Goal: Task Accomplishment & Management: Manage account settings

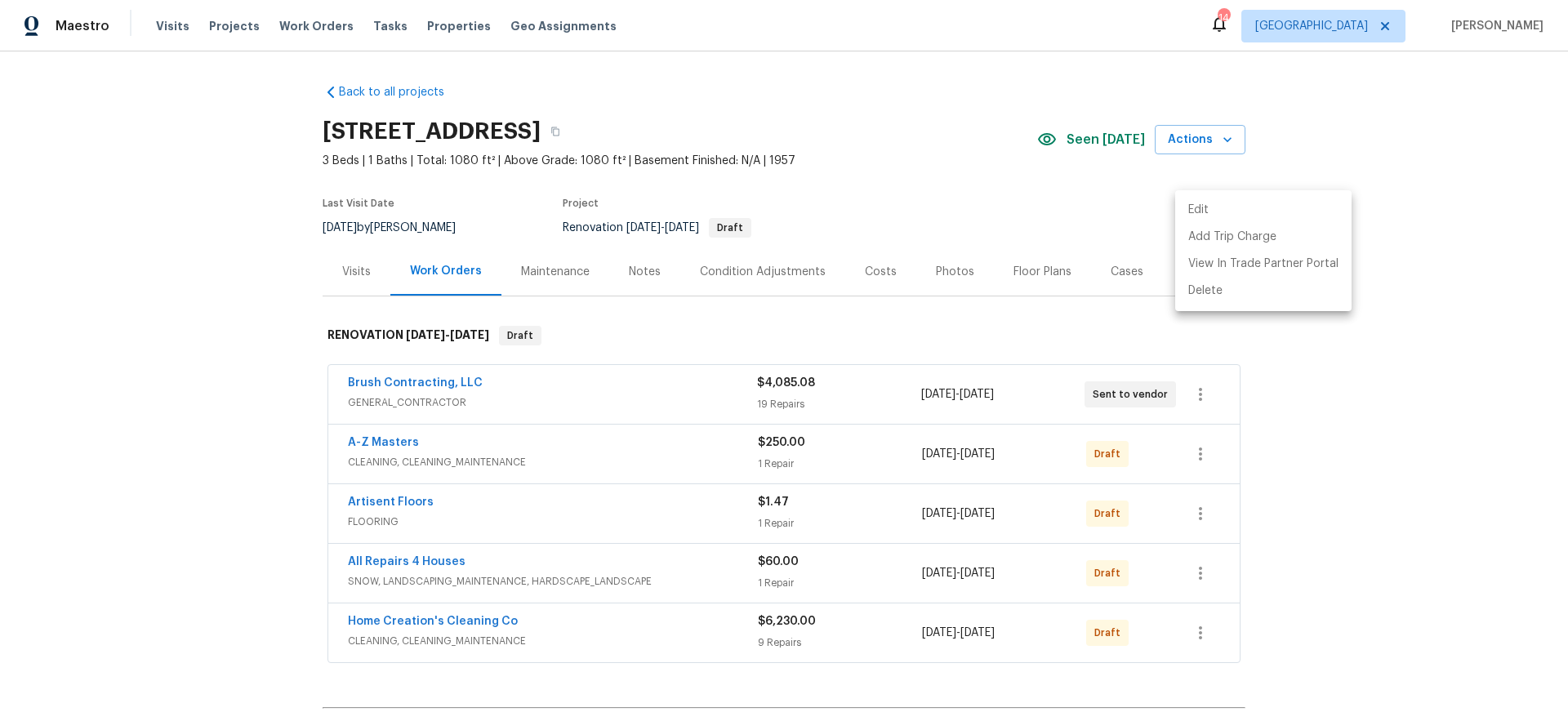
scroll to position [185, 0]
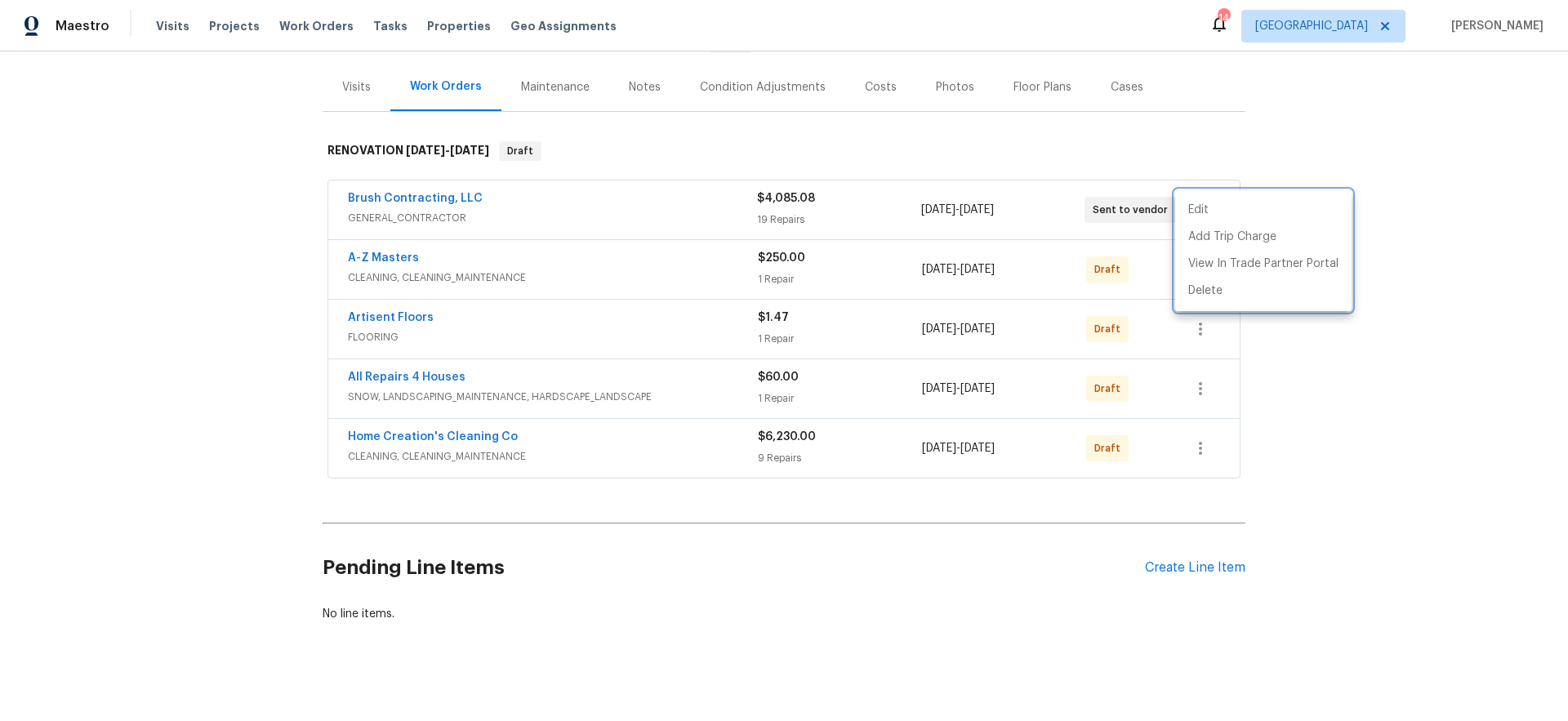
click at [199, 332] on div at bounding box center [784, 360] width 1568 height 721
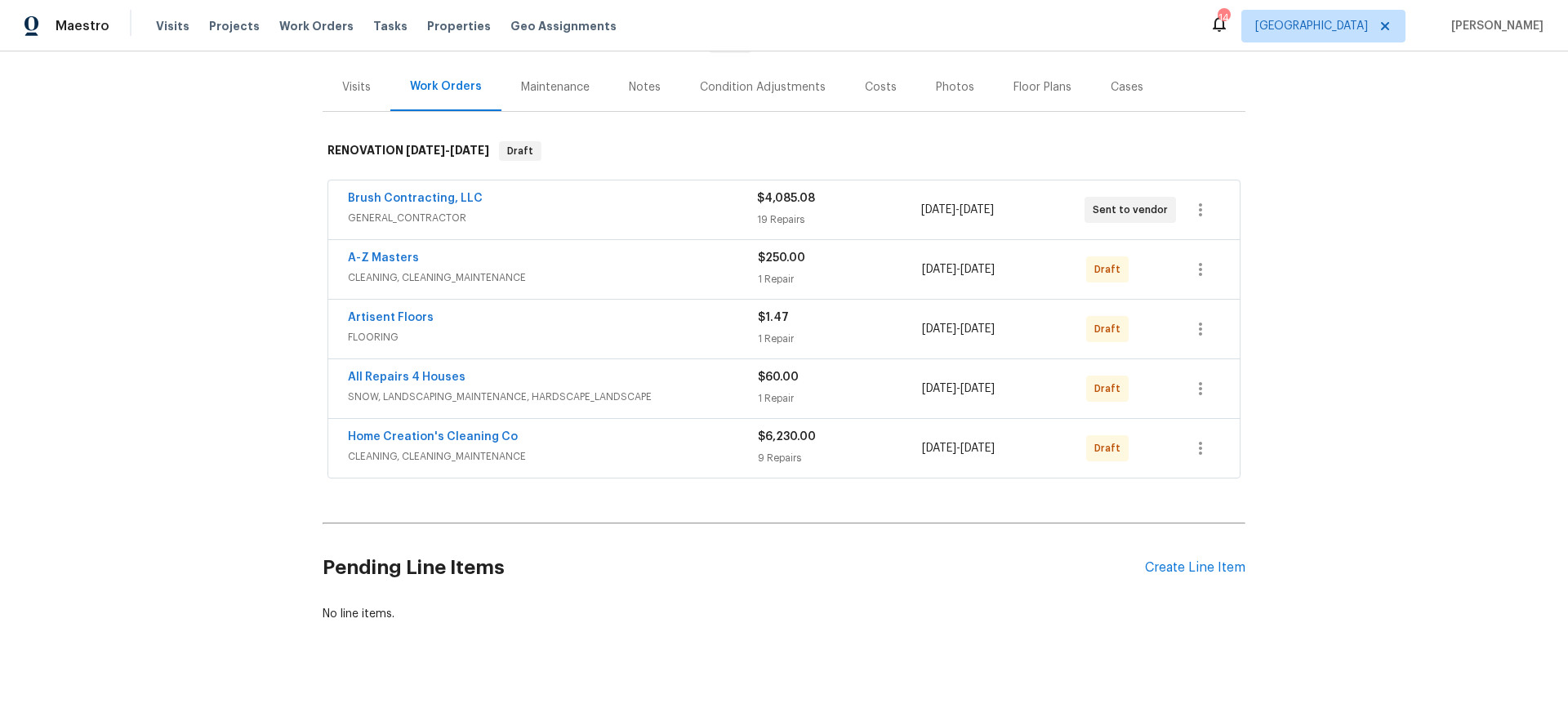
click at [184, 335] on div "Back to all projects 8414 Pilot Ct, Saint Louis, MO 63123 3 Beds | 1 Baths | To…" at bounding box center [784, 385] width 1568 height 669
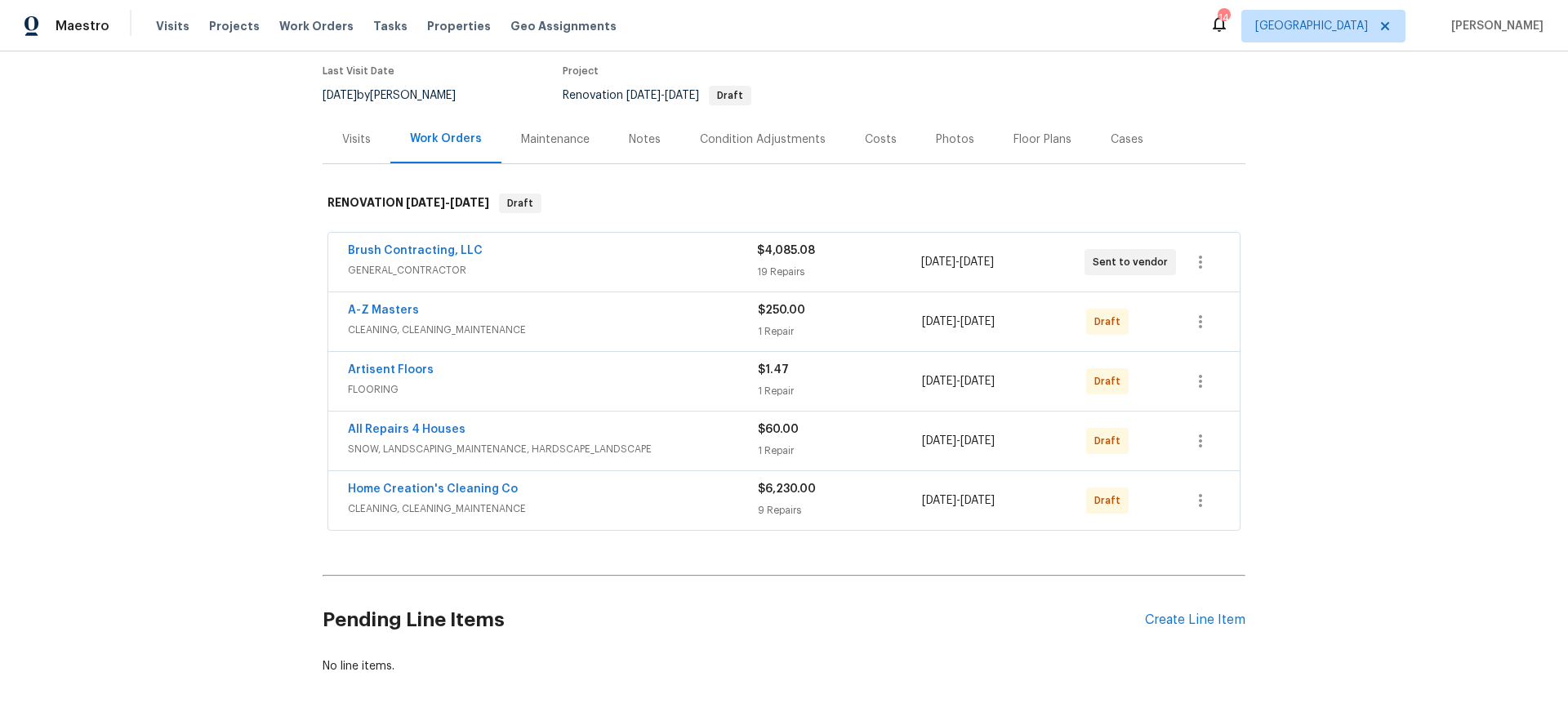
scroll to position [133, 0]
click at [422, 249] on link "Brush Contracting, LLC" at bounding box center [415, 250] width 134 height 11
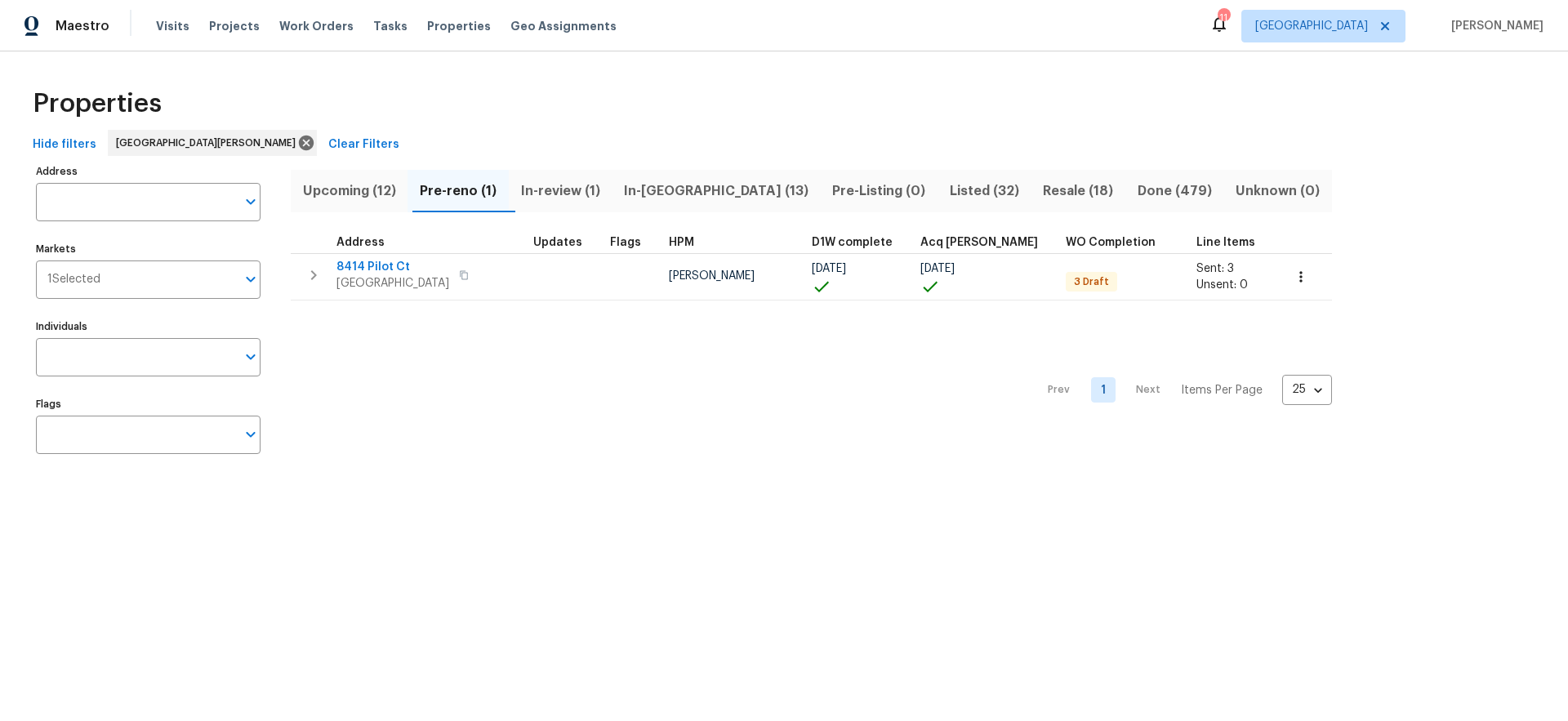
click at [1041, 189] on span "Resale (18)" at bounding box center [1078, 190] width 74 height 23
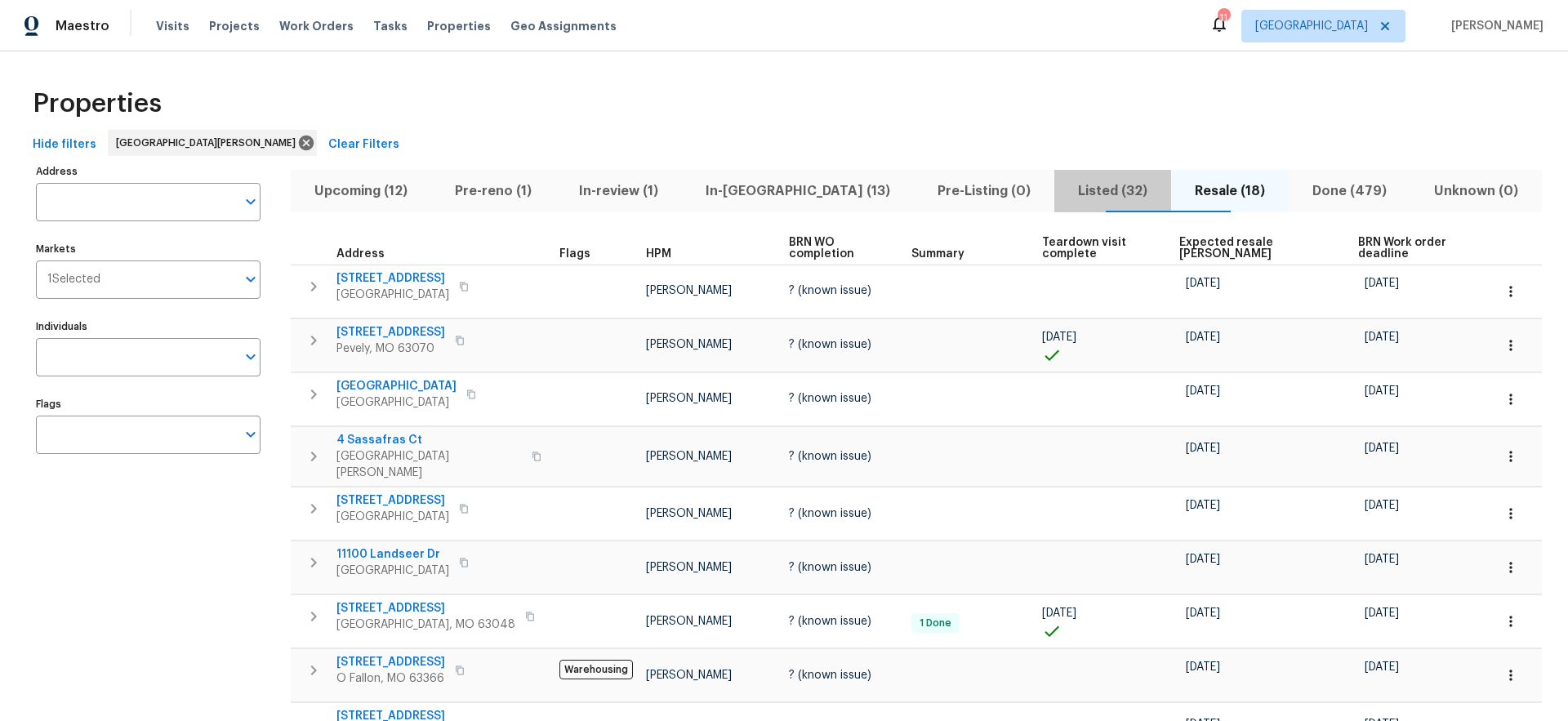
click at [1073, 194] on span "Listed (32)" at bounding box center [1113, 190] width 97 height 23
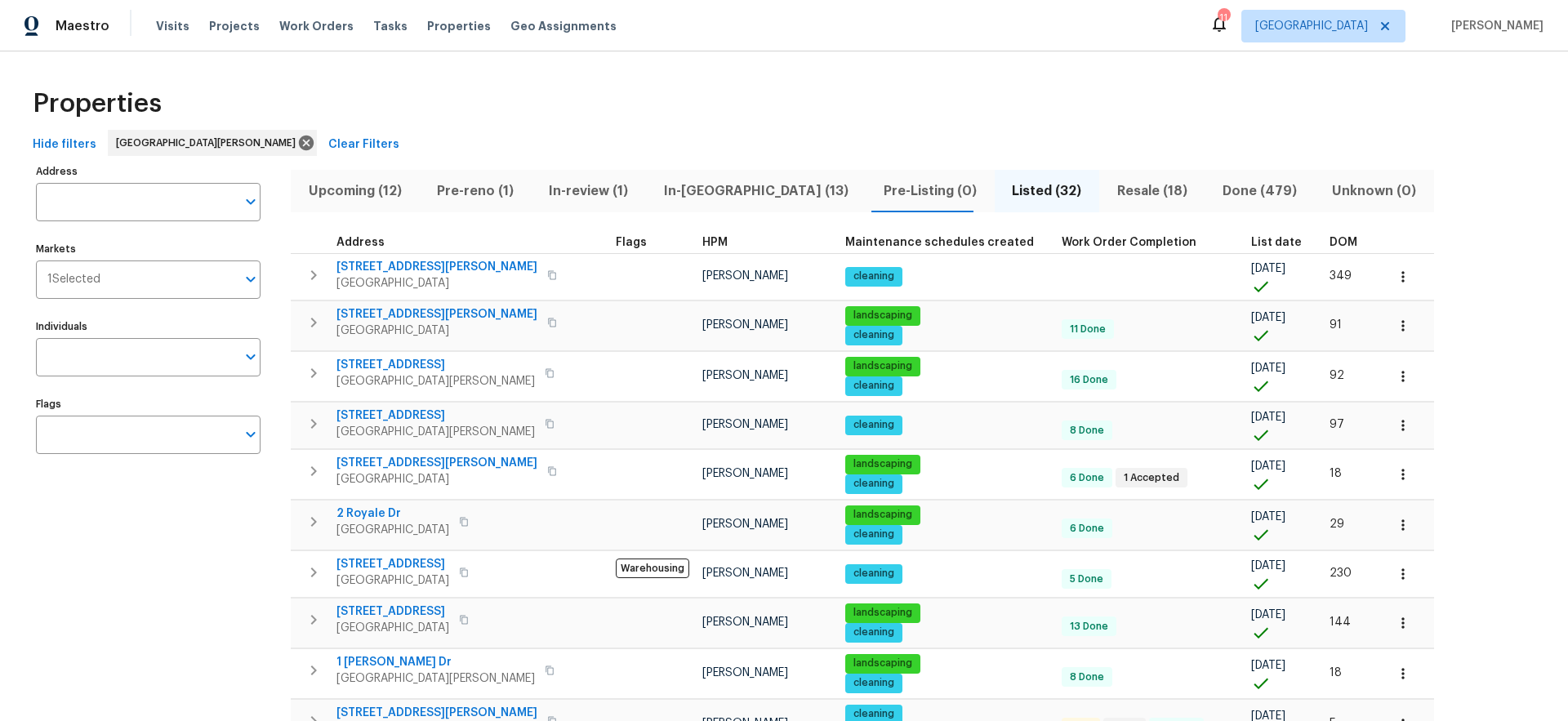
click at [716, 191] on span "In-[GEOGRAPHIC_DATA] (13)" at bounding box center [755, 190] width 200 height 23
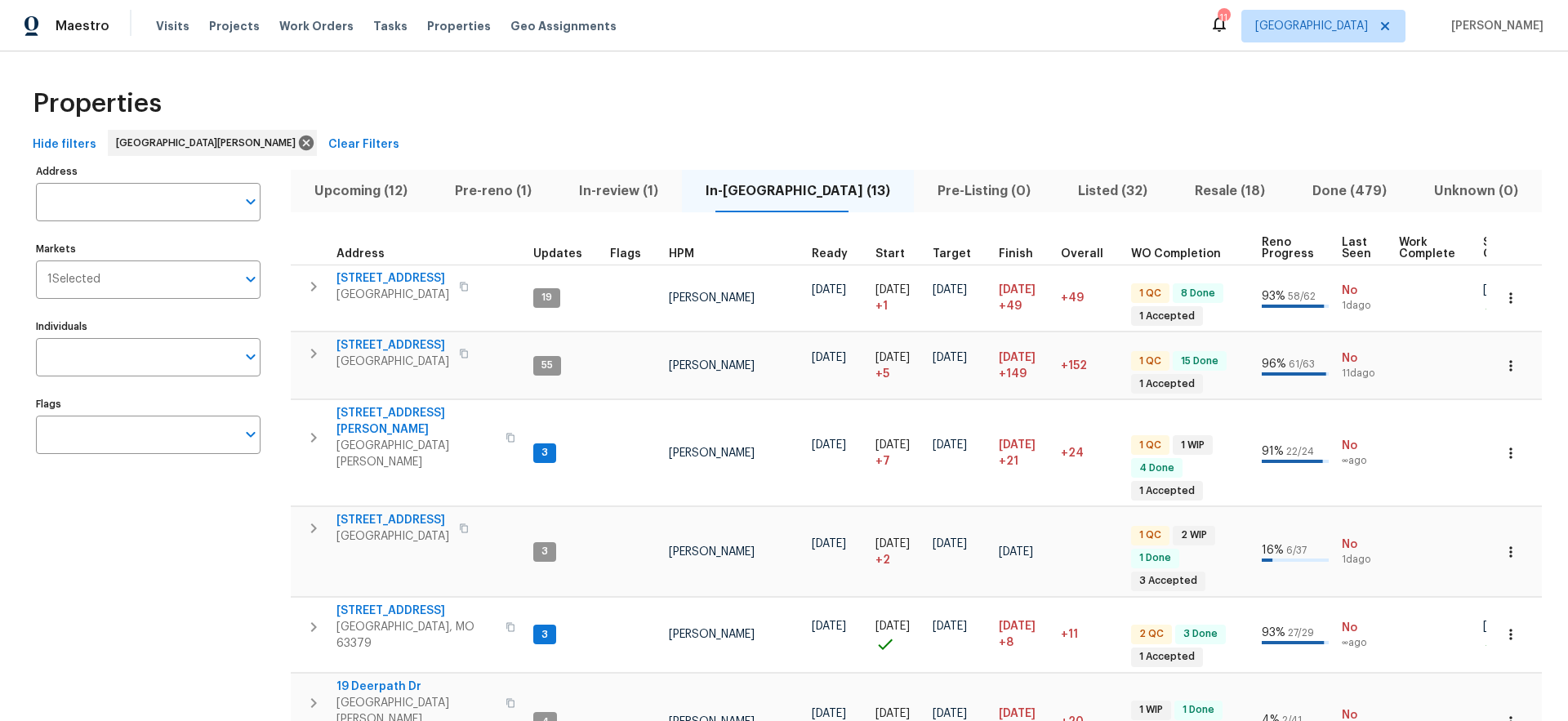
click at [687, 252] on span "HPM" at bounding box center [681, 253] width 26 height 11
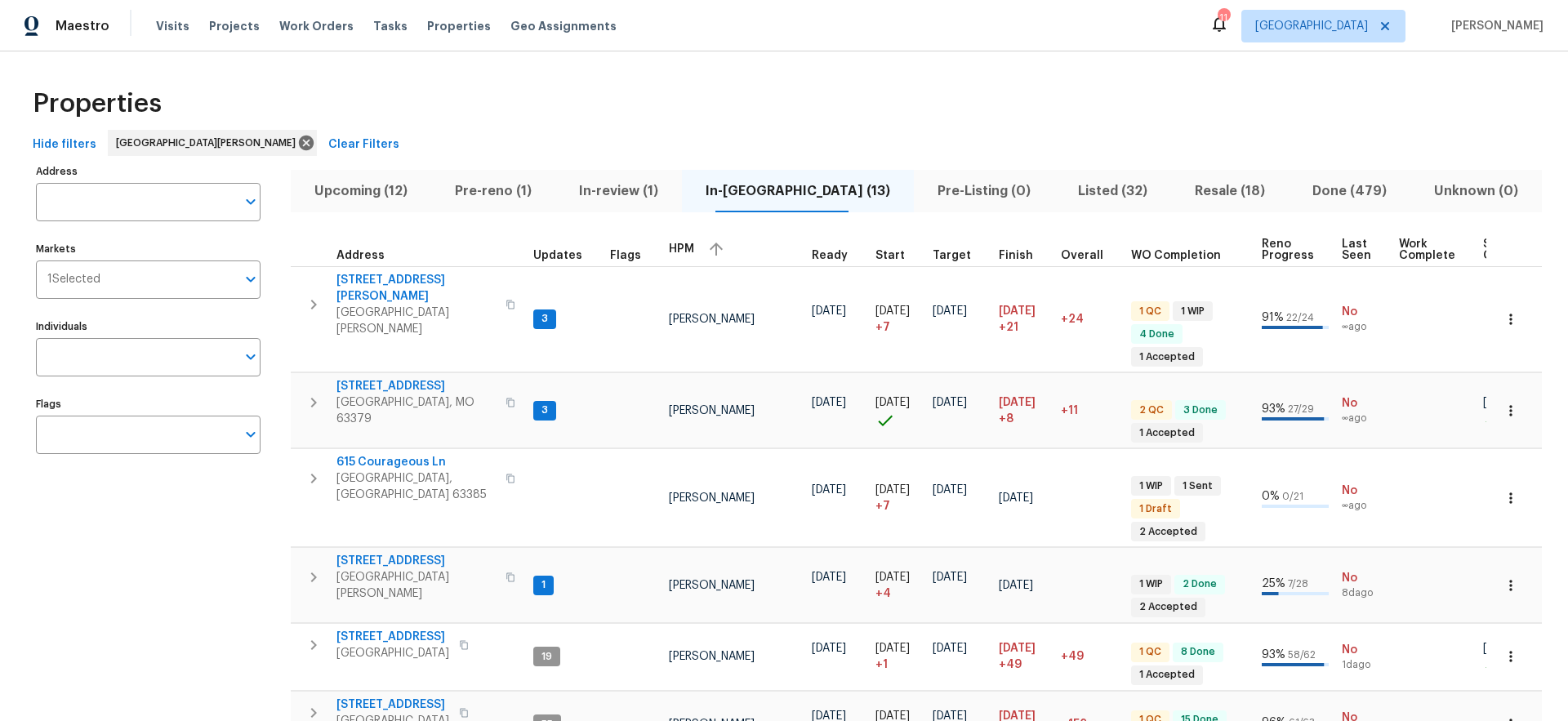
click at [680, 251] on span "HPM" at bounding box center [681, 248] width 26 height 11
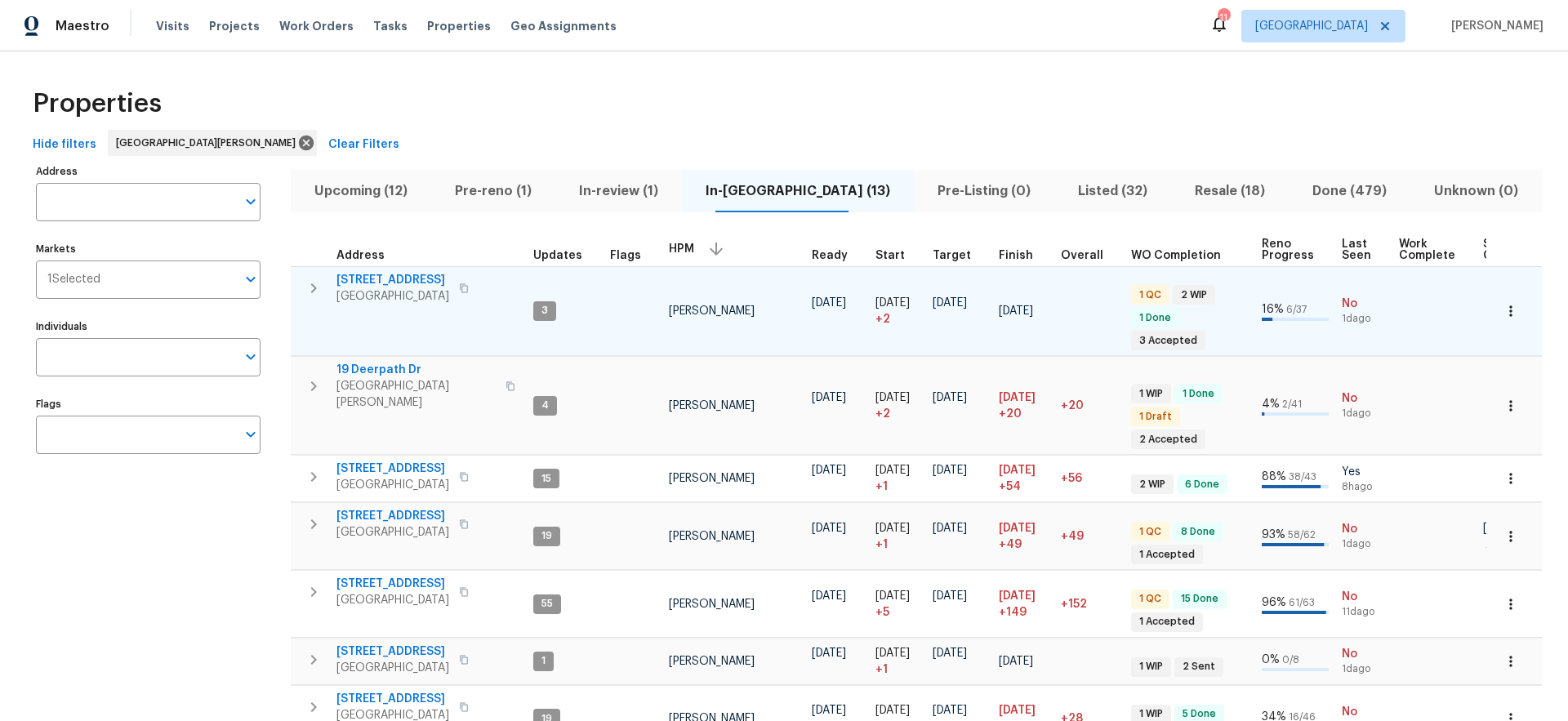
click at [408, 279] on span "[STREET_ADDRESS]" at bounding box center [393, 280] width 112 height 16
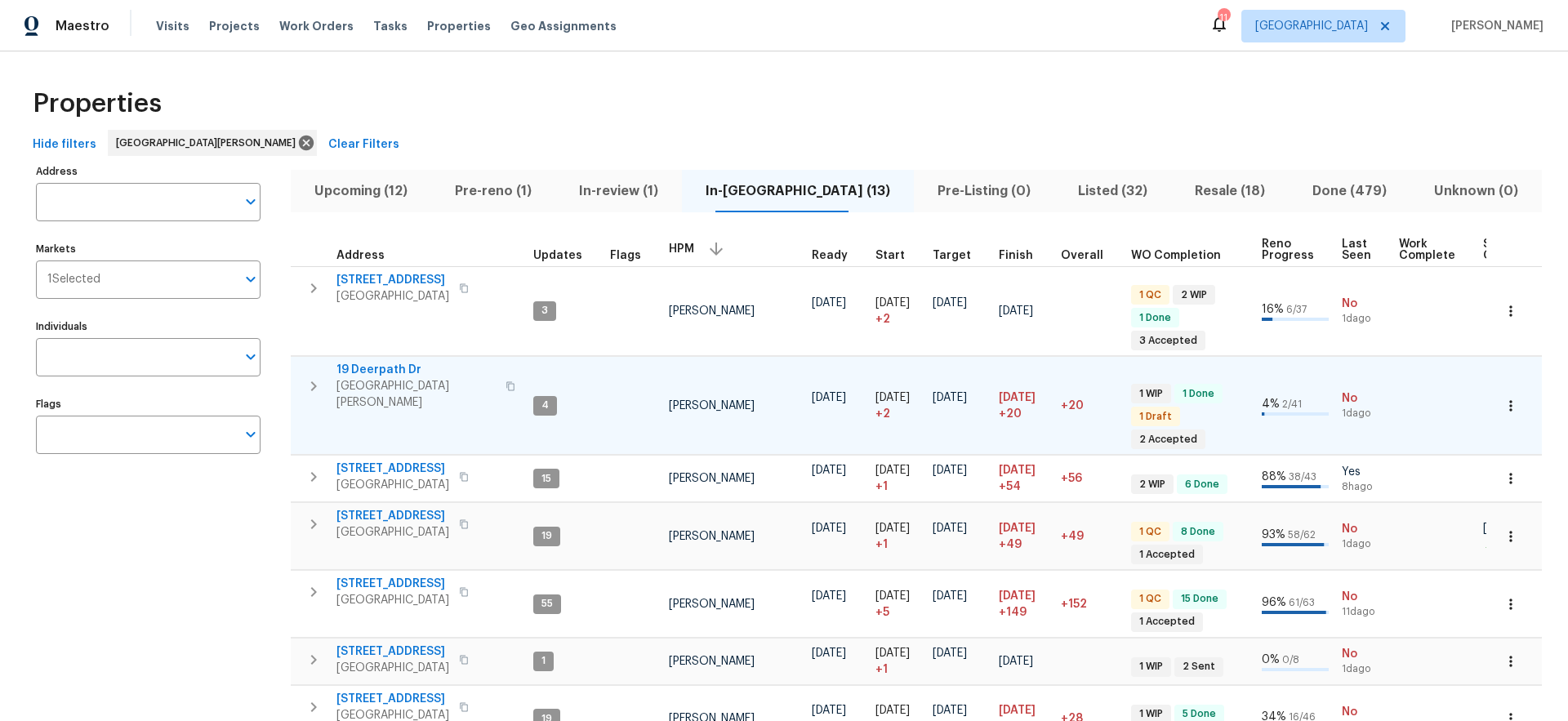
click at [391, 367] on span "19 Deerpath Dr" at bounding box center [416, 369] width 159 height 16
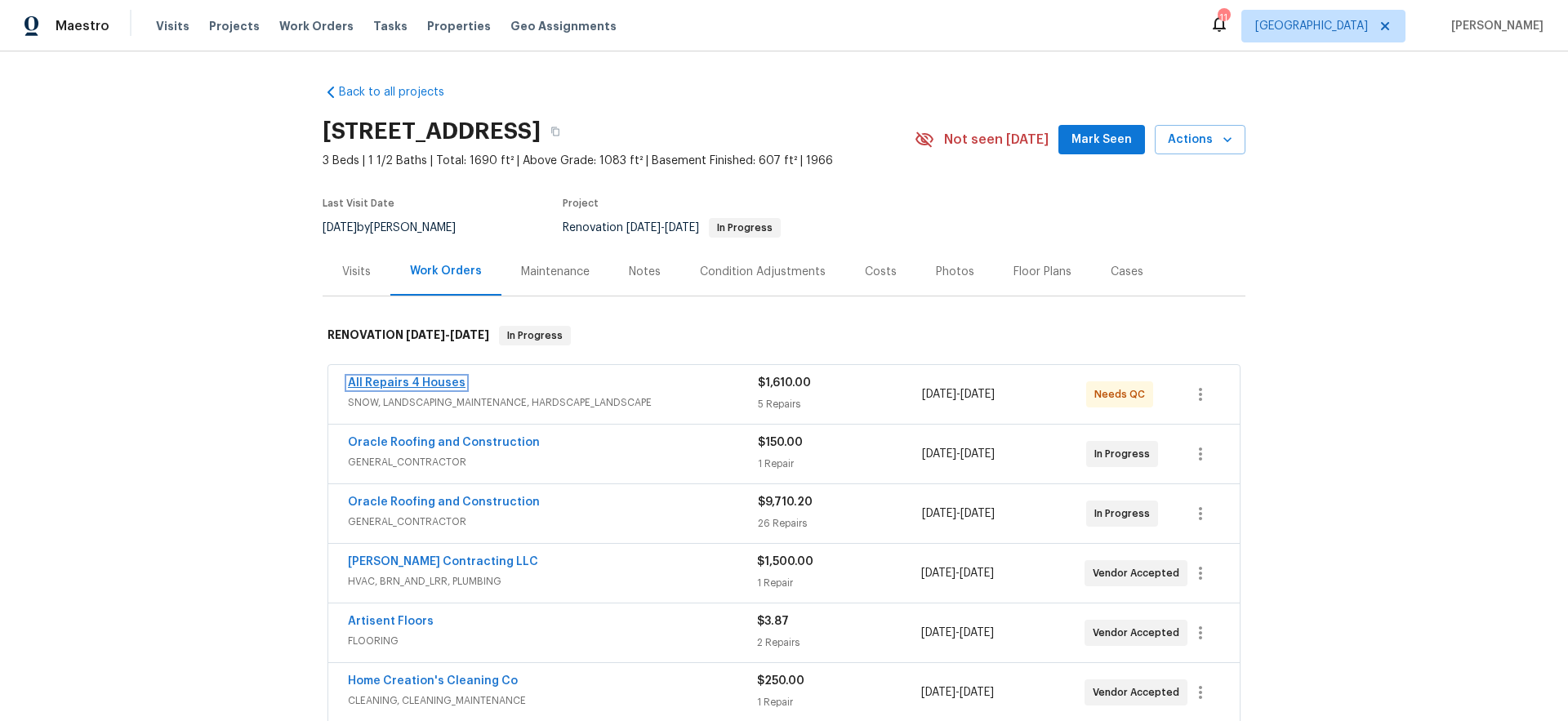
click at [417, 383] on link "All Repairs 4 Houses" at bounding box center [407, 383] width 117 height 11
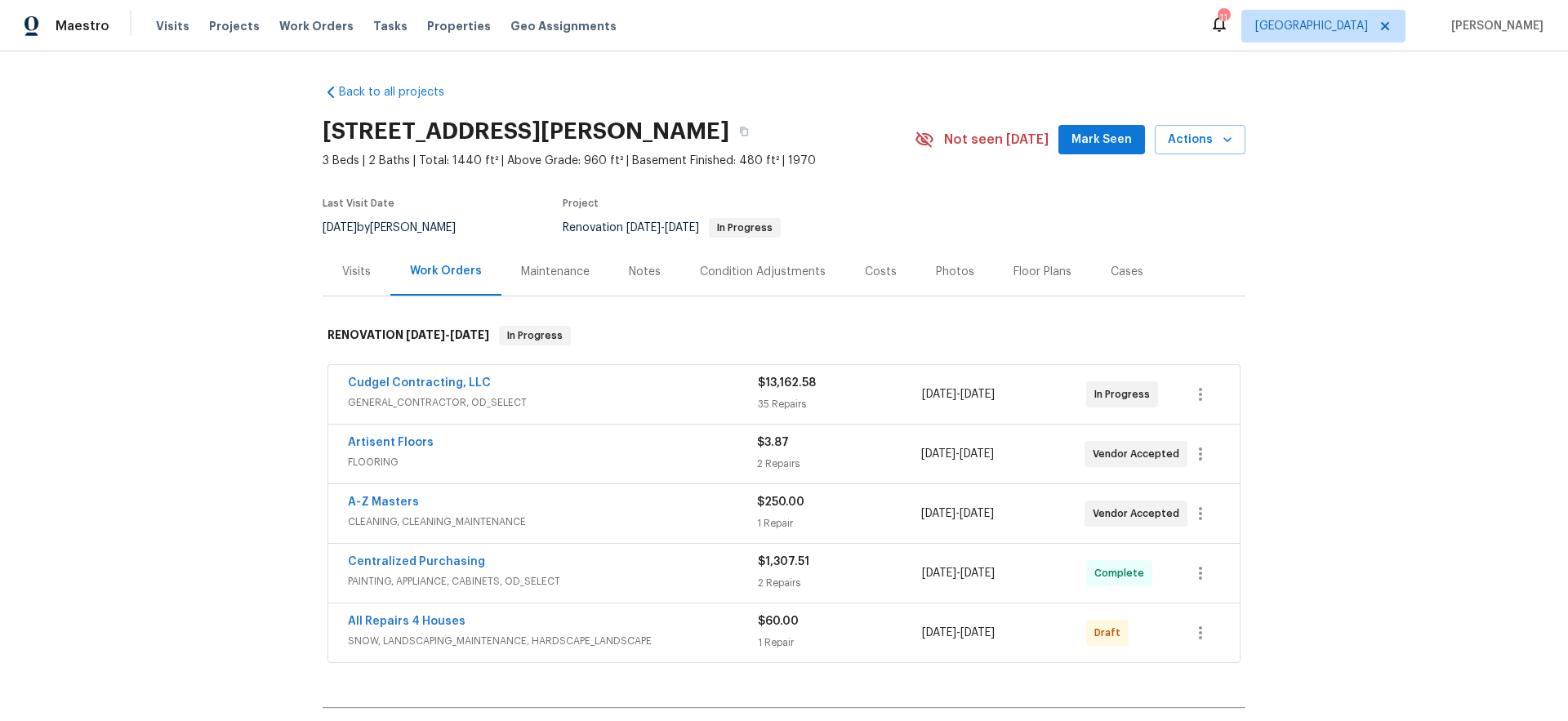
click at [1098, 137] on span "Mark Seen" at bounding box center [1102, 140] width 60 height 20
click at [458, 384] on link "Cudgel Contracting, LLC" at bounding box center [419, 383] width 143 height 11
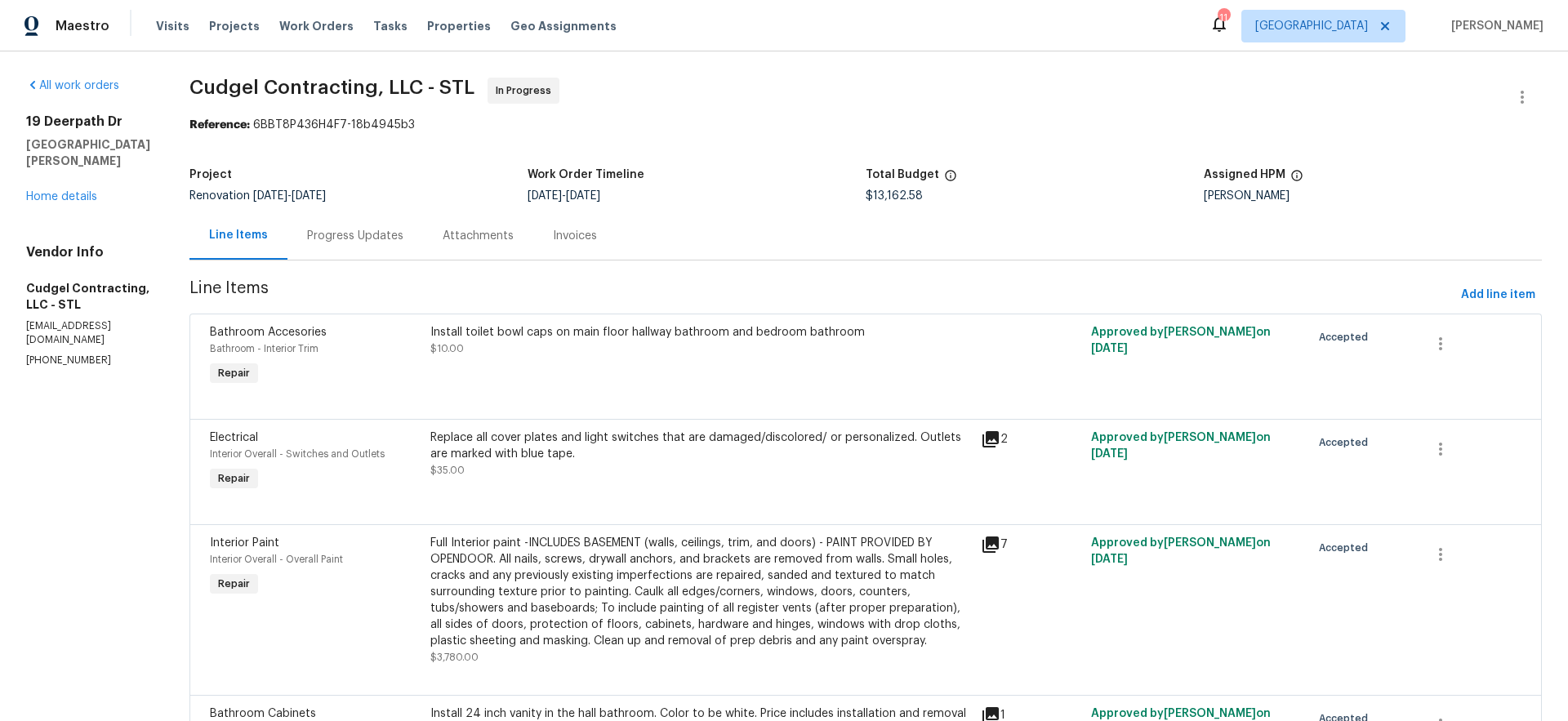
click at [379, 236] on div "Progress Updates" at bounding box center [355, 236] width 96 height 16
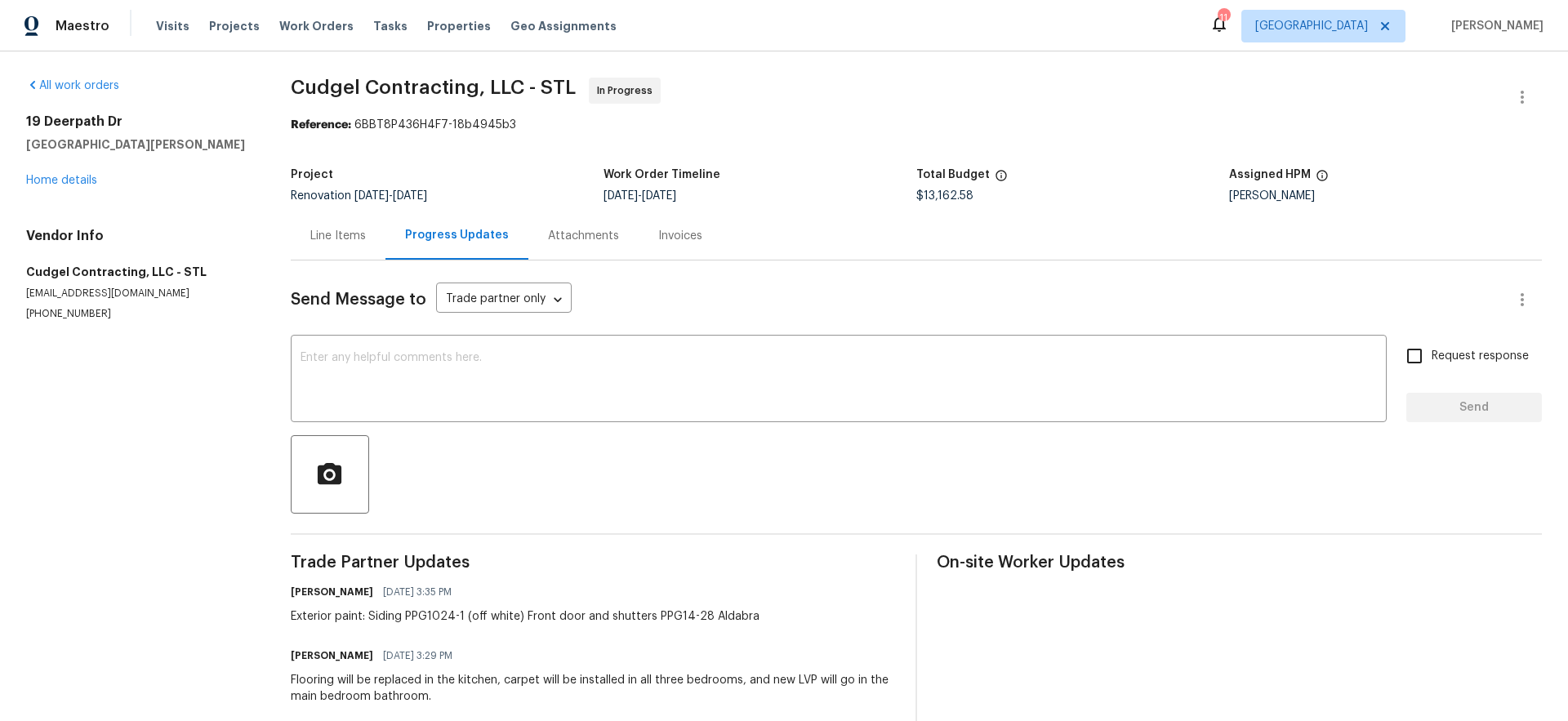
click at [343, 232] on div "Line Items" at bounding box center [338, 236] width 55 height 16
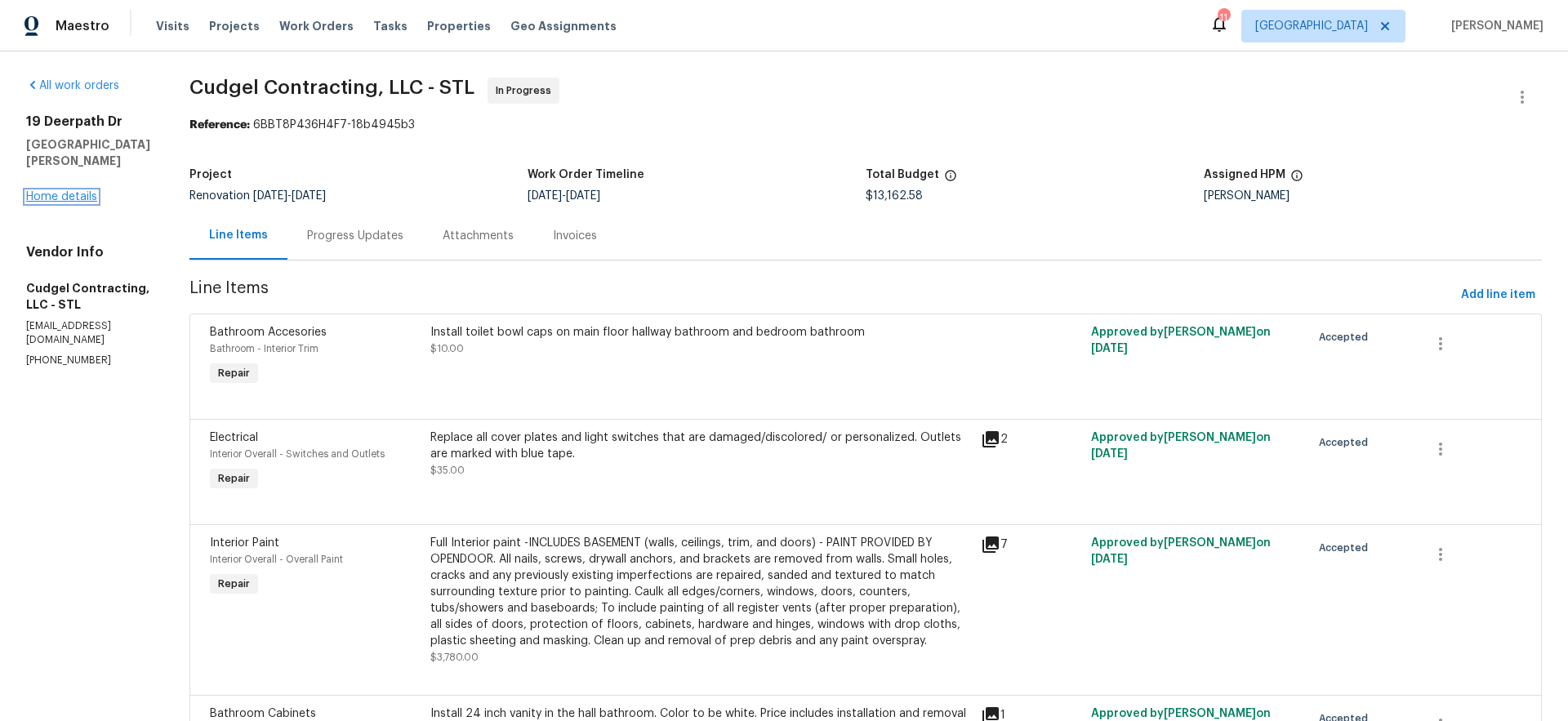
click at [66, 191] on link "Home details" at bounding box center [62, 196] width 71 height 11
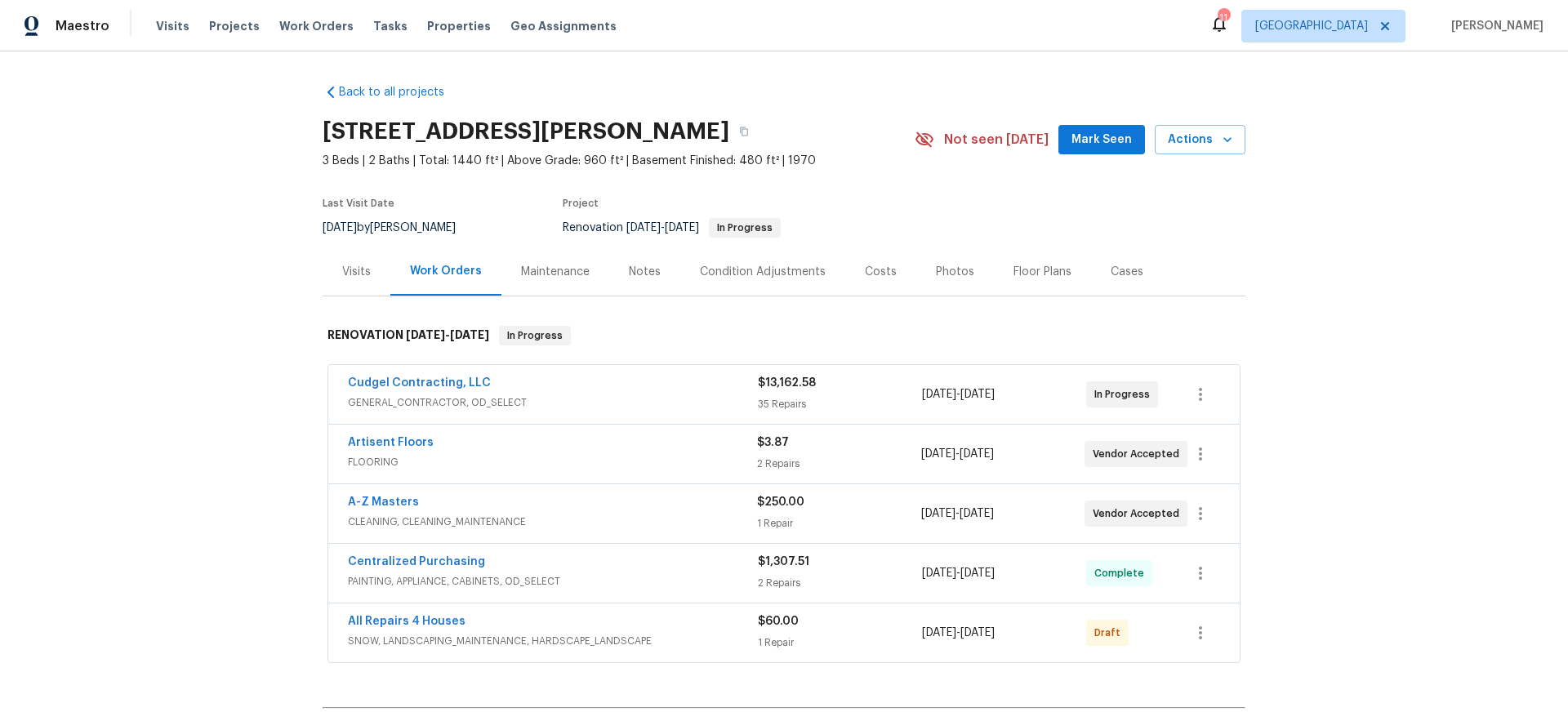
click at [1102, 146] on span "Mark Seen" at bounding box center [1102, 140] width 60 height 20
